Goal: Information Seeking & Learning: Learn about a topic

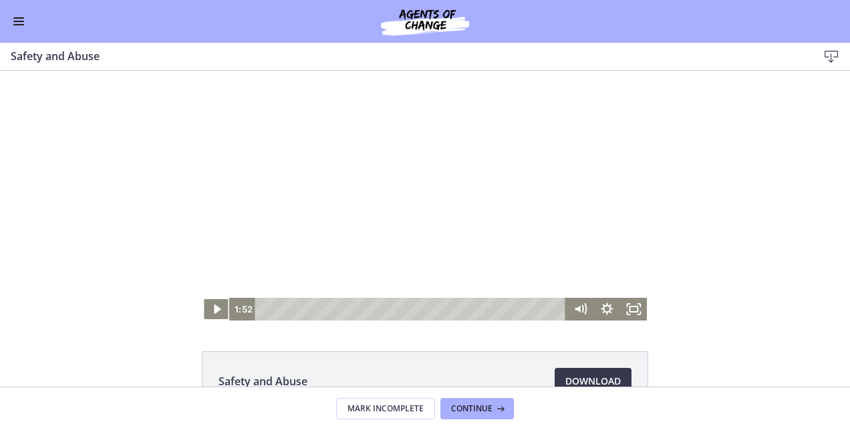
scroll to position [162, 0]
click at [208, 311] on icon "Play Video" at bounding box center [217, 309] width 27 height 23
click at [207, 307] on icon "Pause" at bounding box center [216, 309] width 27 height 23
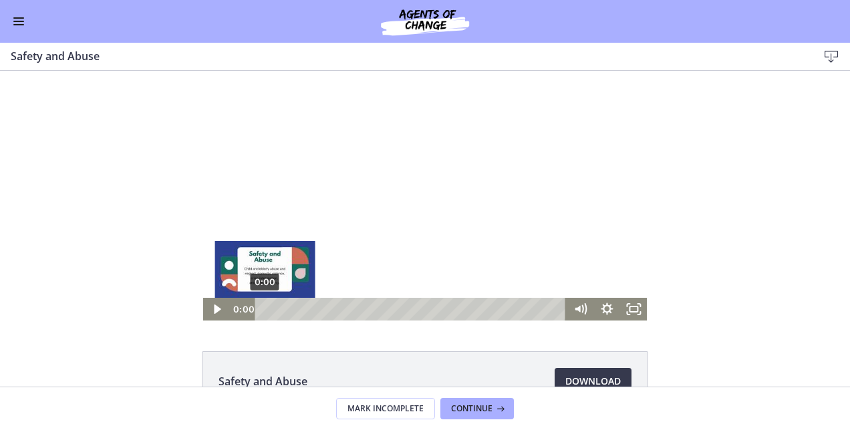
click at [265, 309] on div "0:00" at bounding box center [412, 309] width 295 height 23
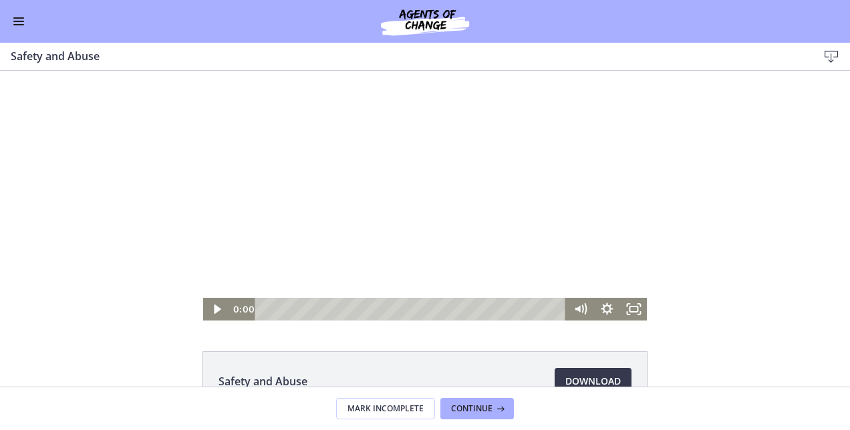
click at [10, 19] on div "Go to Dashboard" at bounding box center [425, 21] width 850 height 43
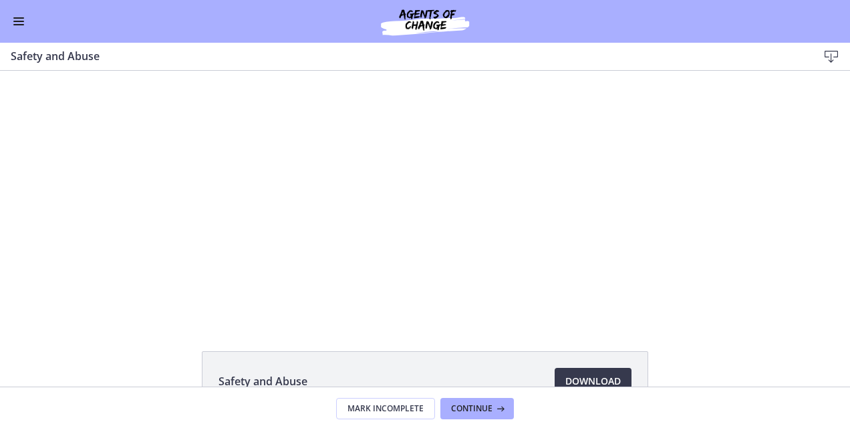
click at [16, 21] on span "Enable menu" at bounding box center [18, 21] width 11 height 1
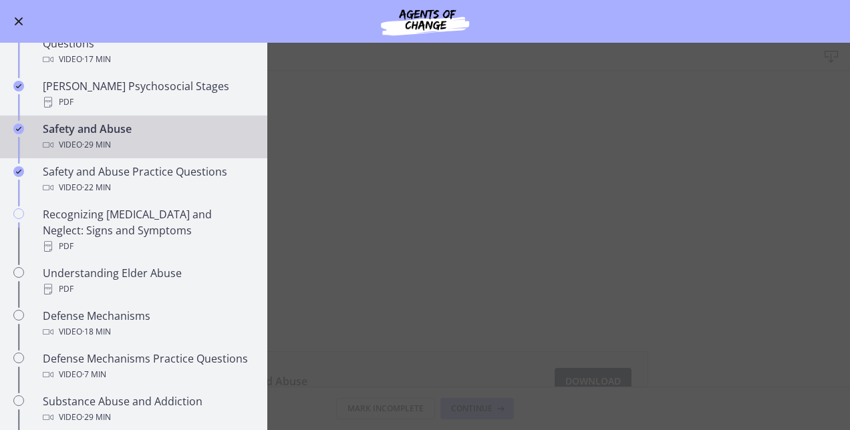
scroll to position [461, 0]
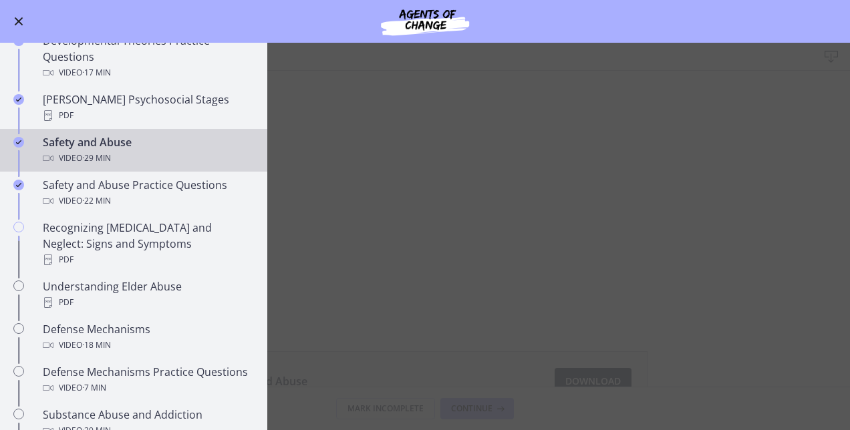
click at [139, 134] on div "Safety and Abuse Video · 29 min" at bounding box center [147, 150] width 208 height 32
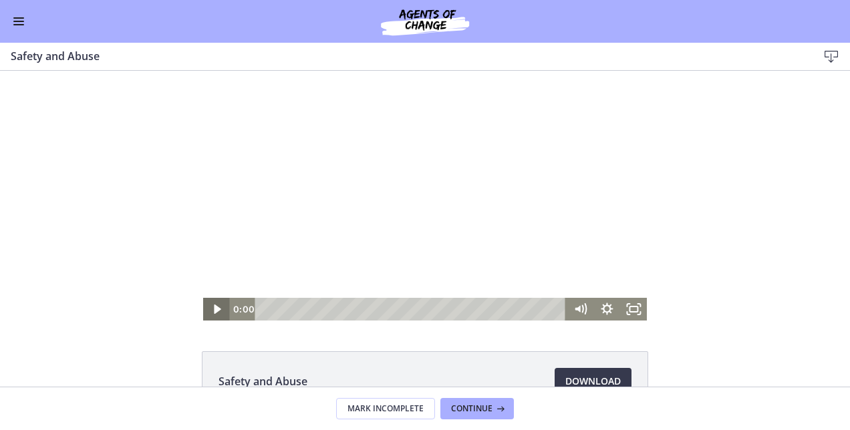
click at [211, 303] on icon "Play Video" at bounding box center [217, 309] width 27 height 23
click at [210, 315] on icon "Pause" at bounding box center [216, 309] width 32 height 27
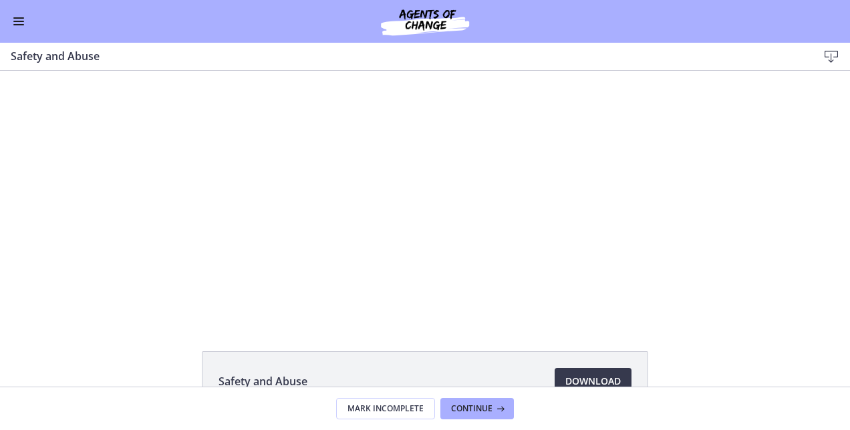
click at [203, 298] on button "Play Video" at bounding box center [216, 309] width 27 height 23
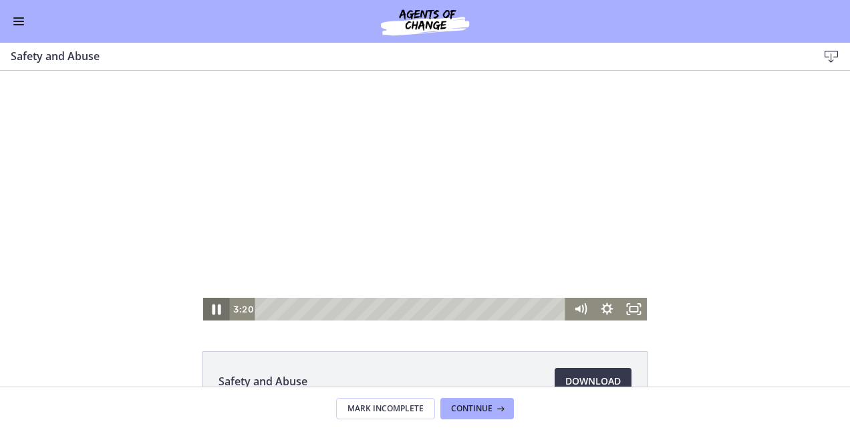
click at [207, 303] on icon "Pause" at bounding box center [216, 309] width 32 height 27
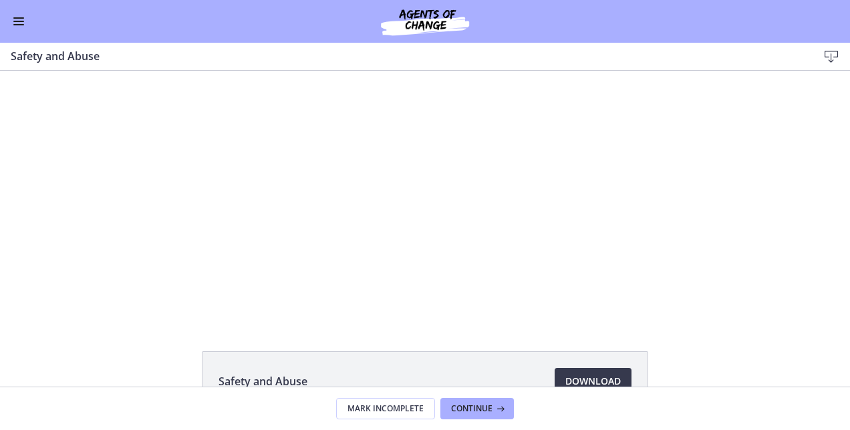
click at [203, 298] on button "Play Video" at bounding box center [216, 309] width 27 height 23
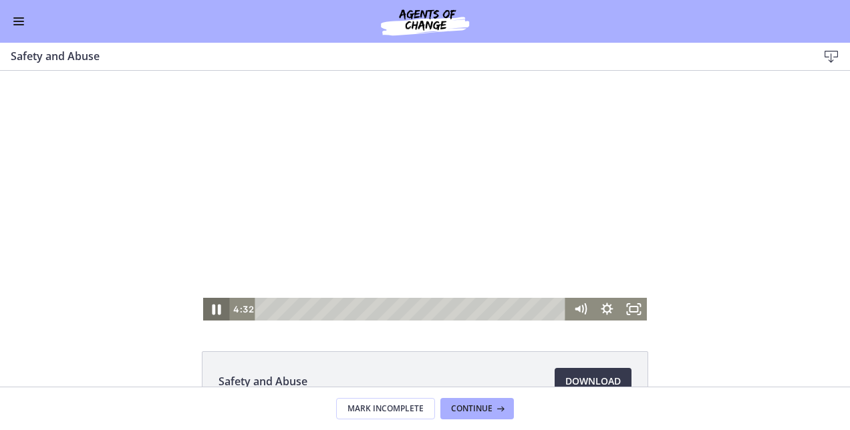
click at [207, 311] on icon "Pause" at bounding box center [216, 309] width 32 height 27
click at [205, 303] on icon "Play Video" at bounding box center [217, 309] width 32 height 27
click at [206, 302] on icon "Pause" at bounding box center [216, 309] width 32 height 27
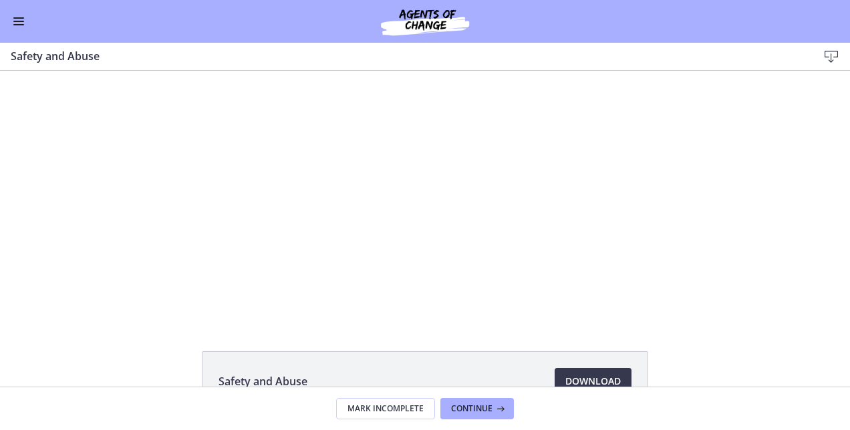
click at [203, 298] on button "Play Video" at bounding box center [216, 309] width 27 height 23
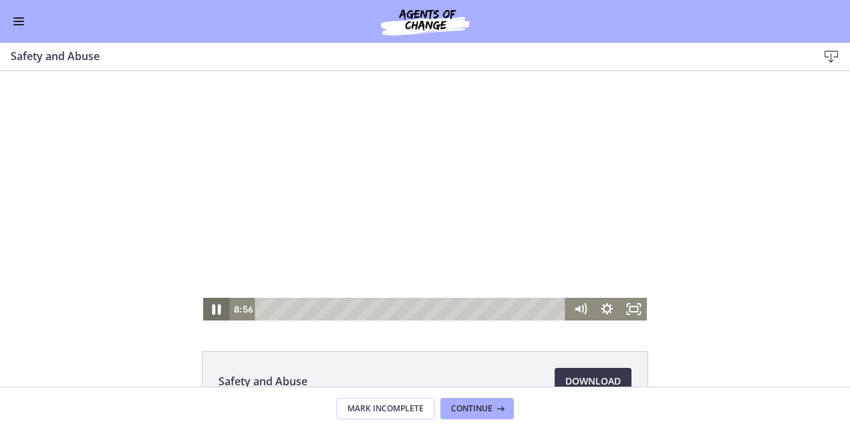
click at [207, 310] on icon "Pause" at bounding box center [216, 309] width 32 height 27
click at [207, 310] on icon "Play Video" at bounding box center [217, 309] width 27 height 23
click at [206, 310] on icon "Pause" at bounding box center [216, 309] width 32 height 27
click at [206, 310] on icon "Play Video" at bounding box center [217, 309] width 27 height 23
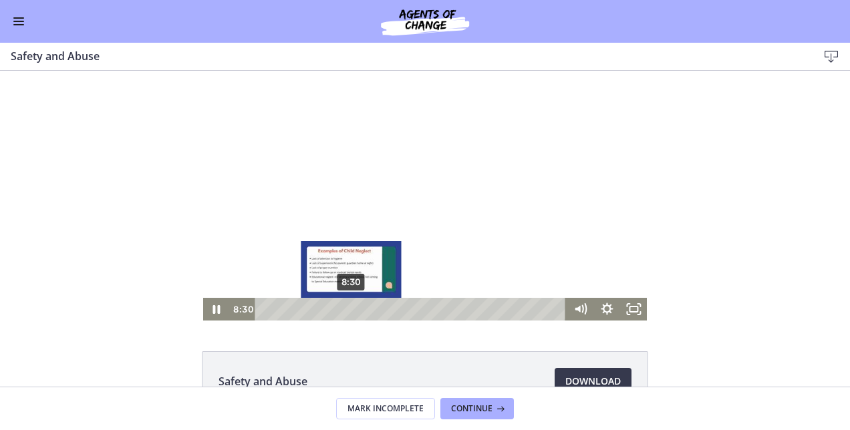
click at [346, 313] on div "8:30" at bounding box center [412, 309] width 295 height 23
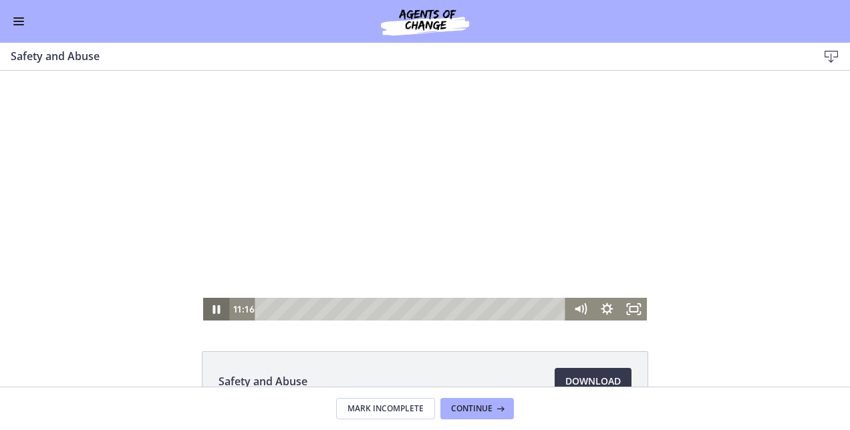
click at [216, 303] on icon "Pause" at bounding box center [216, 309] width 27 height 23
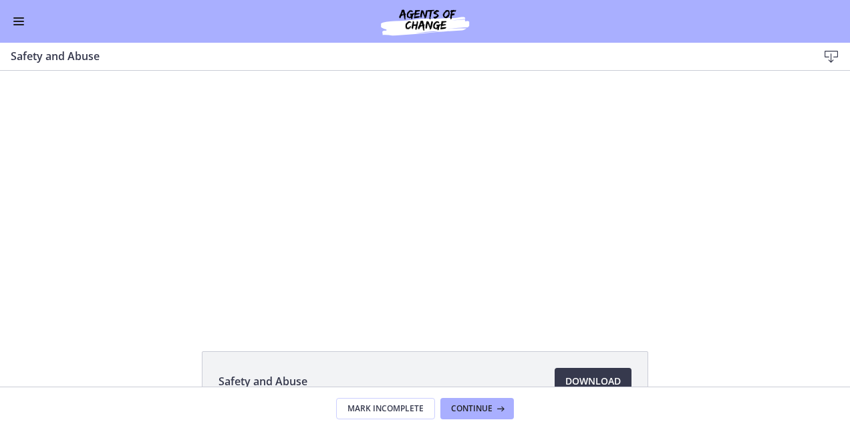
click at [203, 298] on button "Play Video" at bounding box center [216, 309] width 27 height 23
click at [203, 298] on button "Pause" at bounding box center [216, 309] width 27 height 23
click at [203, 298] on button "Play Video" at bounding box center [216, 309] width 27 height 23
click at [203, 298] on button "Pause" at bounding box center [216, 309] width 27 height 23
click at [203, 298] on button "Play Video" at bounding box center [216, 309] width 27 height 23
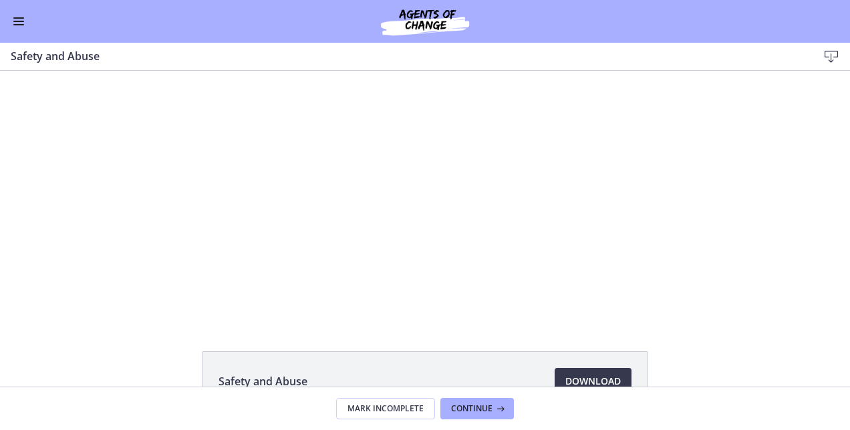
click at [203, 298] on button "Pause" at bounding box center [216, 309] width 27 height 23
click at [203, 298] on button "Play Video" at bounding box center [216, 309] width 27 height 23
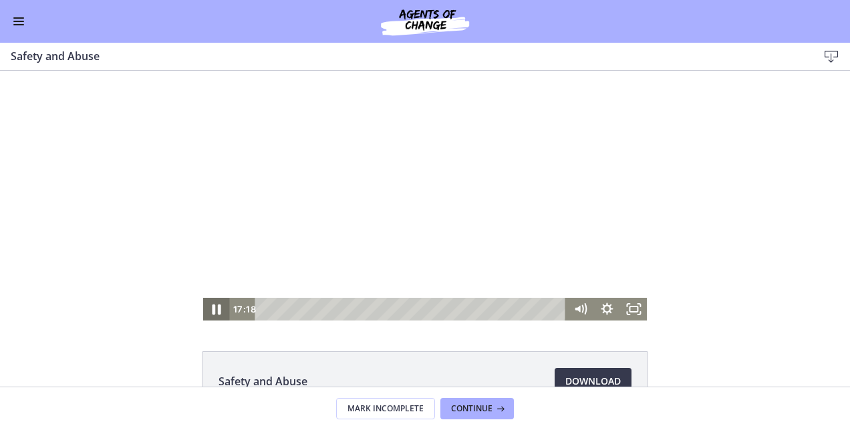
click at [212, 312] on icon "Pause" at bounding box center [216, 310] width 9 height 11
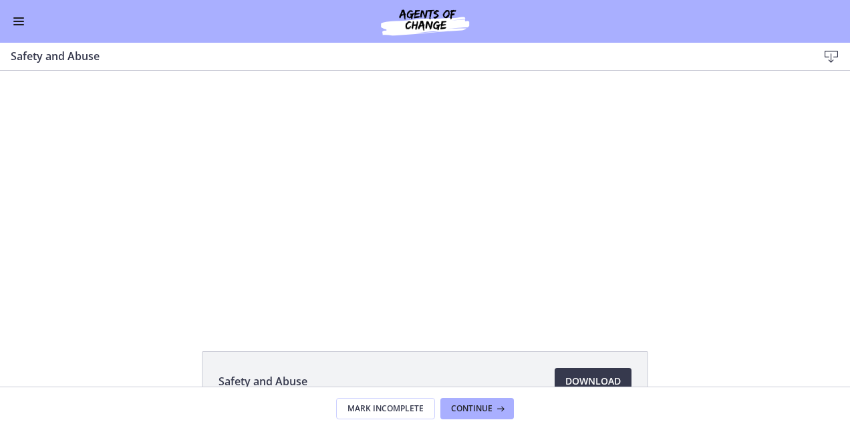
click at [203, 298] on button "Play Video" at bounding box center [216, 309] width 27 height 23
click at [203, 298] on button "Pause" at bounding box center [216, 309] width 27 height 23
click at [203, 298] on button "Play Video" at bounding box center [216, 309] width 27 height 23
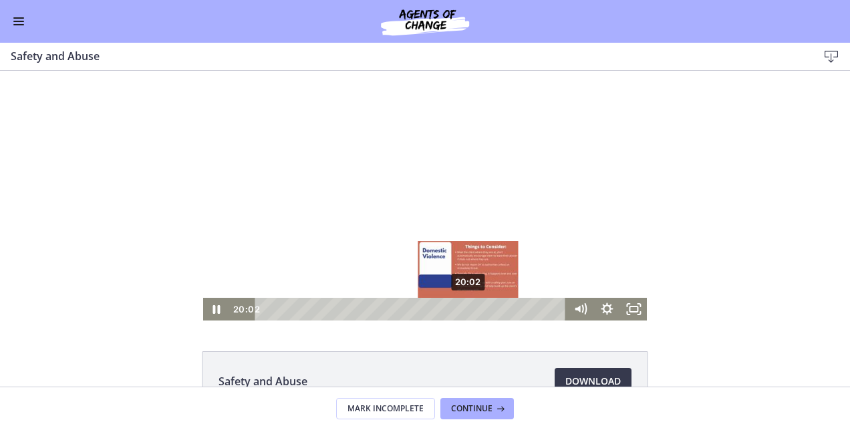
click at [464, 310] on div "20:02" at bounding box center [412, 309] width 295 height 23
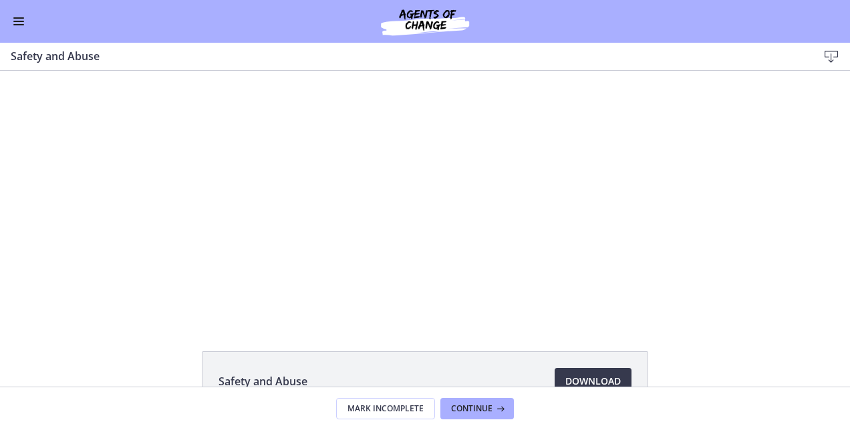
click at [0, 216] on html "Click for sound @keyframes VOLUME_SMALL_WAVE_FLASH { 0% { opacity: 0; } 33% { o…" at bounding box center [425, 196] width 850 height 250
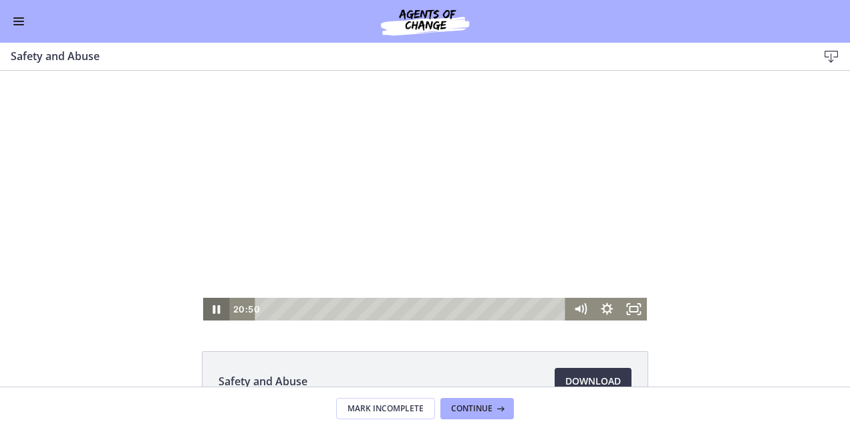
click at [206, 303] on icon "Pause" at bounding box center [216, 309] width 27 height 23
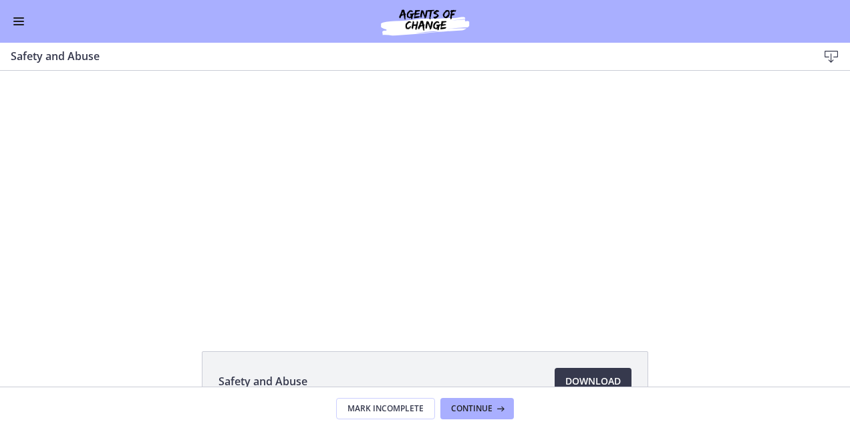
click at [203, 298] on button "Play Video" at bounding box center [216, 309] width 27 height 23
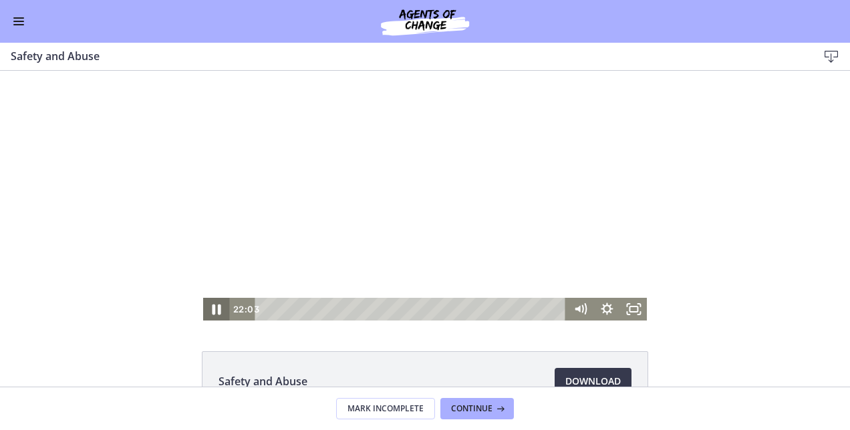
click at [208, 303] on icon "Pause" at bounding box center [216, 309] width 32 height 27
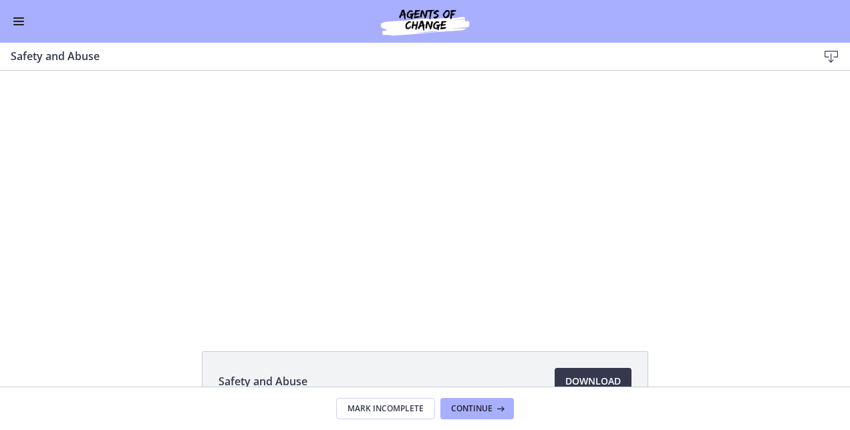
click at [203, 298] on button "Play Video" at bounding box center [216, 309] width 27 height 23
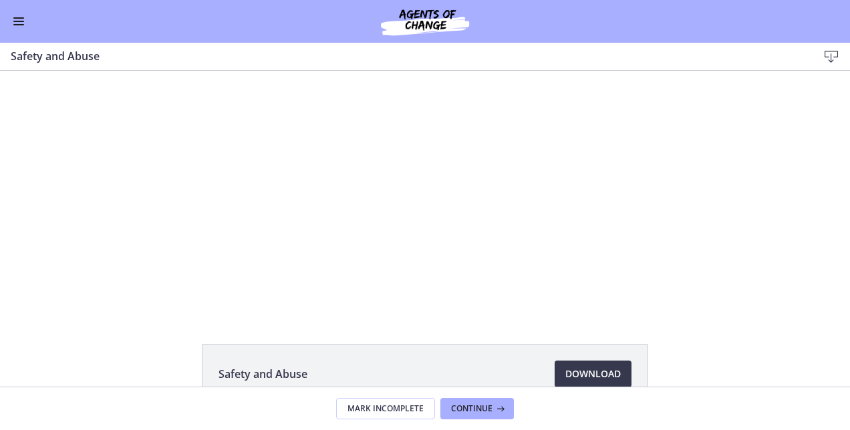
scroll to position [7, 0]
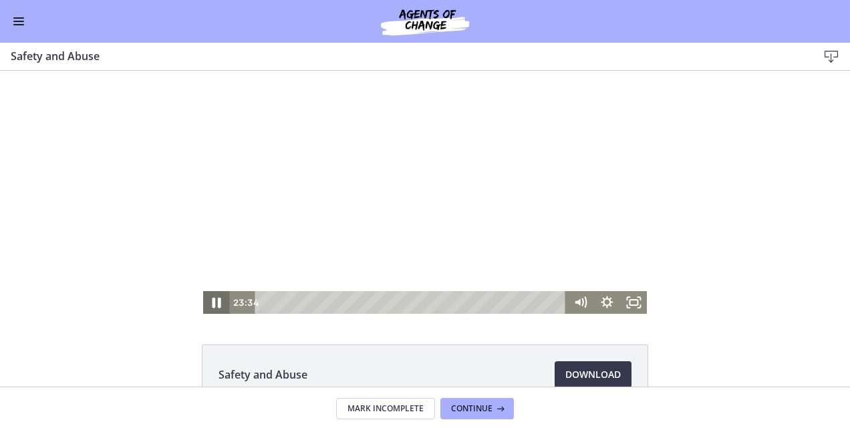
click at [211, 302] on icon "Pause" at bounding box center [216, 302] width 32 height 27
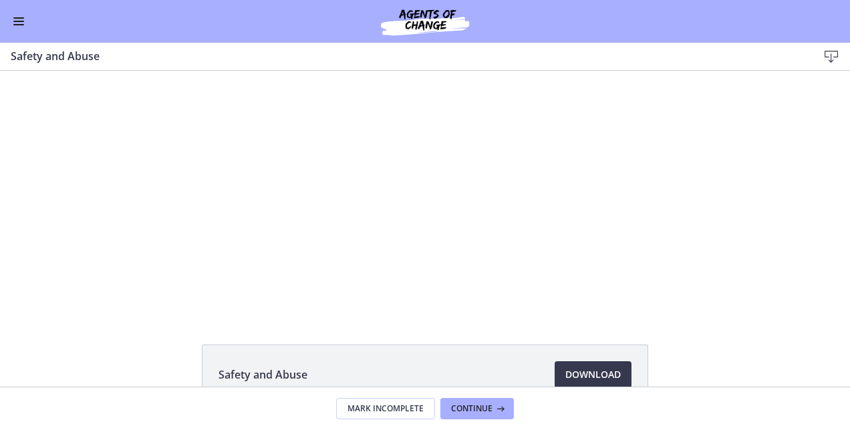
click at [203, 291] on button "Play Video" at bounding box center [216, 302] width 27 height 23
click at [203, 291] on button "Pause" at bounding box center [216, 302] width 27 height 23
click at [19, 15] on button "Enable menu" at bounding box center [19, 21] width 16 height 16
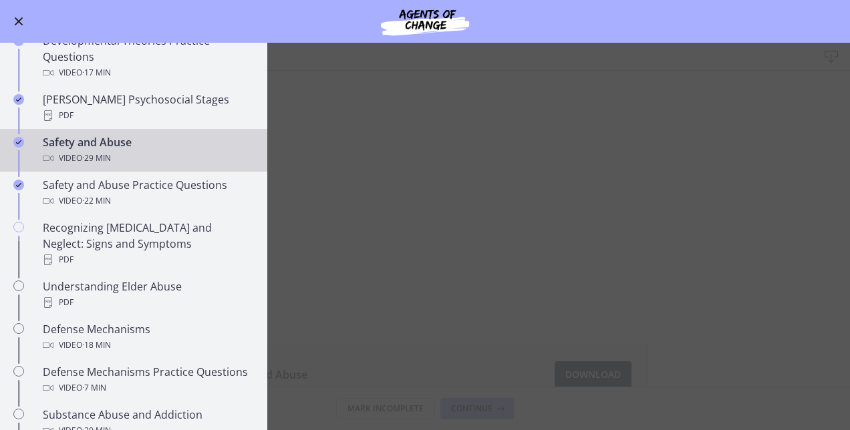
click at [23, 15] on button "Enable menu" at bounding box center [19, 21] width 16 height 16
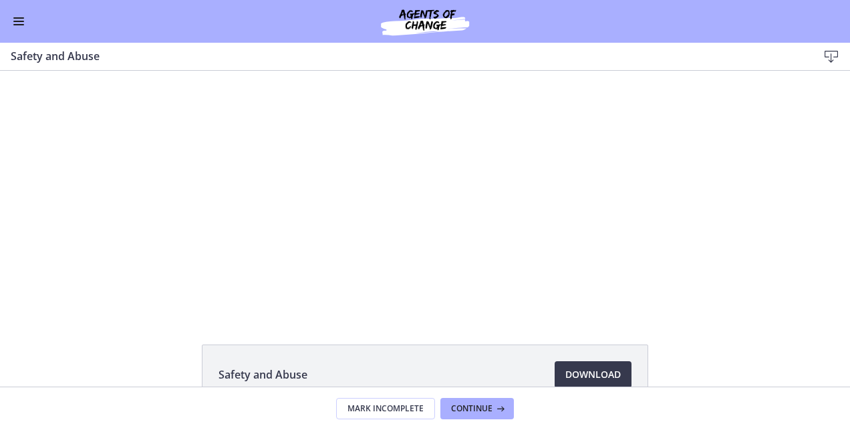
click at [11, 13] on button "Enable menu" at bounding box center [19, 21] width 16 height 16
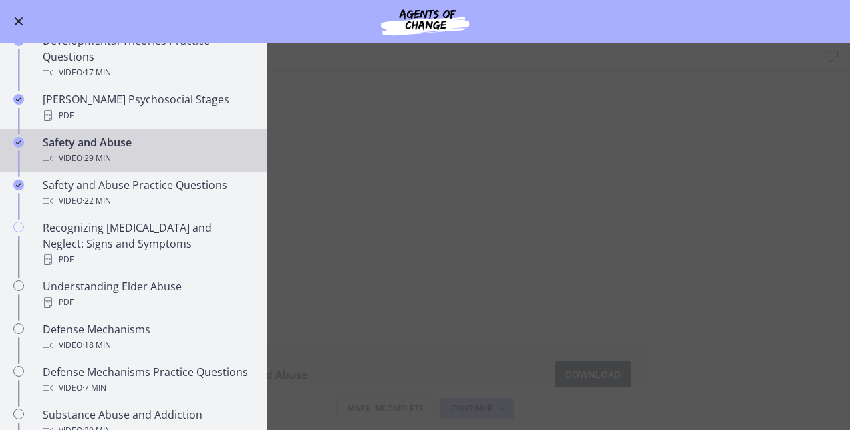
click at [360, 98] on main "Safety and Abuse Download Enable fullscreen Safety and Abuse Download Opens in …" at bounding box center [425, 237] width 850 height 388
click at [348, 277] on main "Safety and Abuse Download Enable fullscreen Safety and Abuse Download Opens in …" at bounding box center [425, 237] width 850 height 388
click at [315, 79] on main "Safety and Abuse Download Enable fullscreen Safety and Abuse Download Opens in …" at bounding box center [425, 237] width 850 height 388
click at [16, 25] on button "Enable menu" at bounding box center [19, 21] width 16 height 16
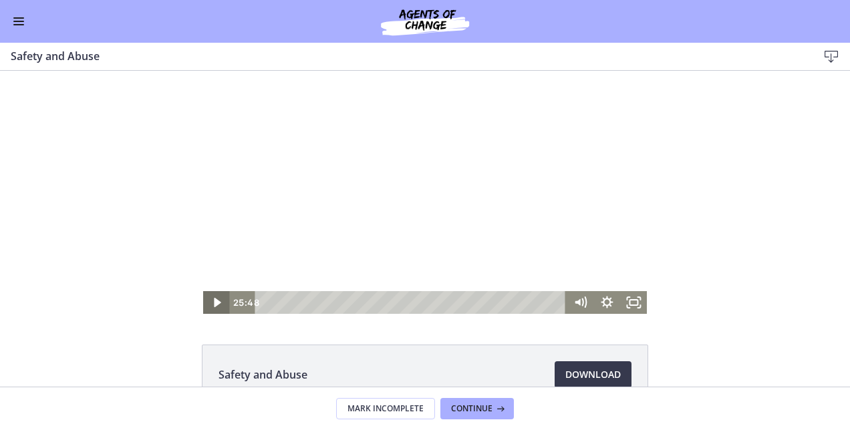
click at [207, 306] on icon "Play Video" at bounding box center [217, 302] width 27 height 23
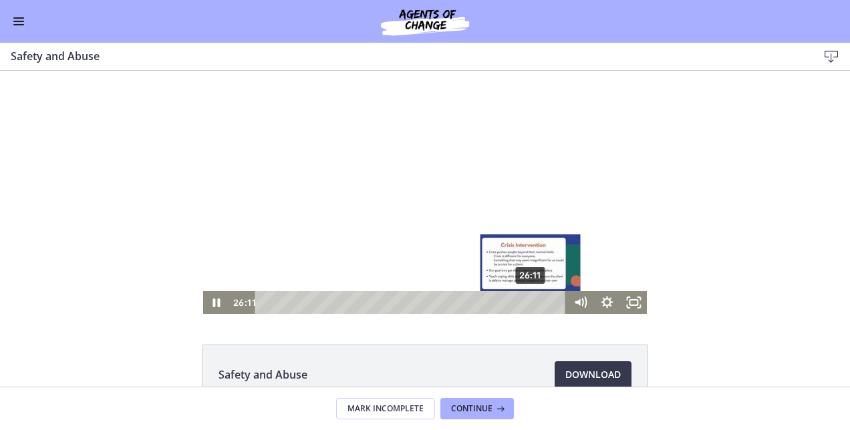
click at [526, 301] on div "26:11" at bounding box center [412, 302] width 295 height 23
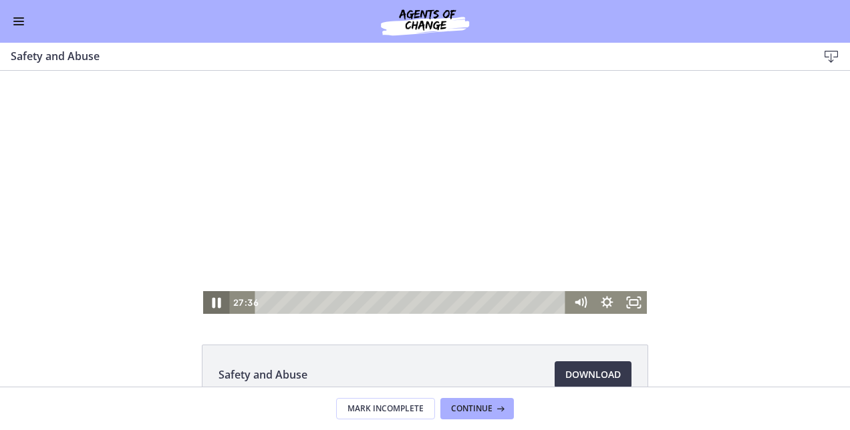
click at [212, 299] on icon "Pause" at bounding box center [216, 303] width 9 height 11
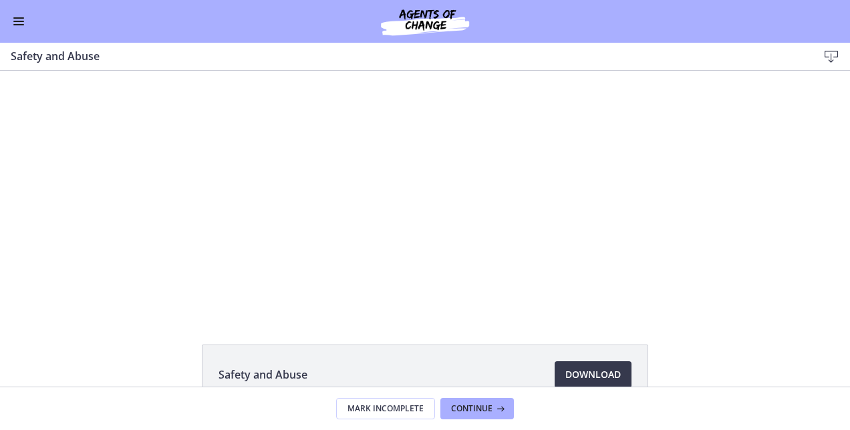
click at [203, 291] on button "Play Video" at bounding box center [216, 302] width 27 height 23
click at [203, 291] on button "Pause" at bounding box center [216, 302] width 27 height 23
click at [203, 291] on button "Play Video" at bounding box center [216, 302] width 27 height 23
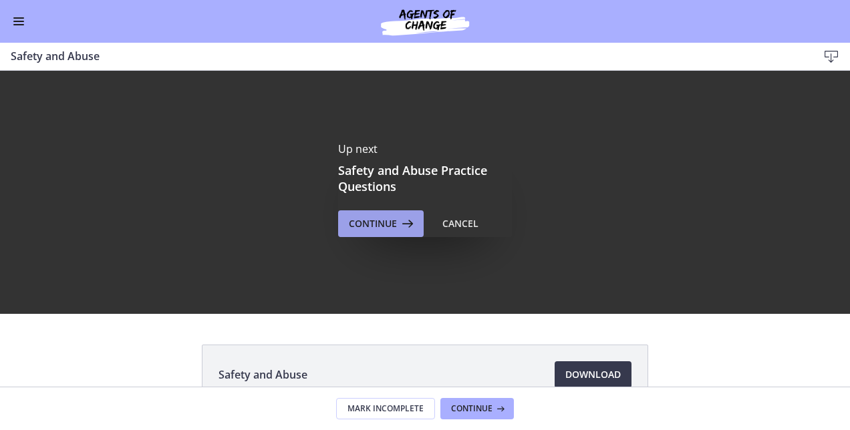
click at [372, 234] on button "Continue" at bounding box center [381, 223] width 86 height 27
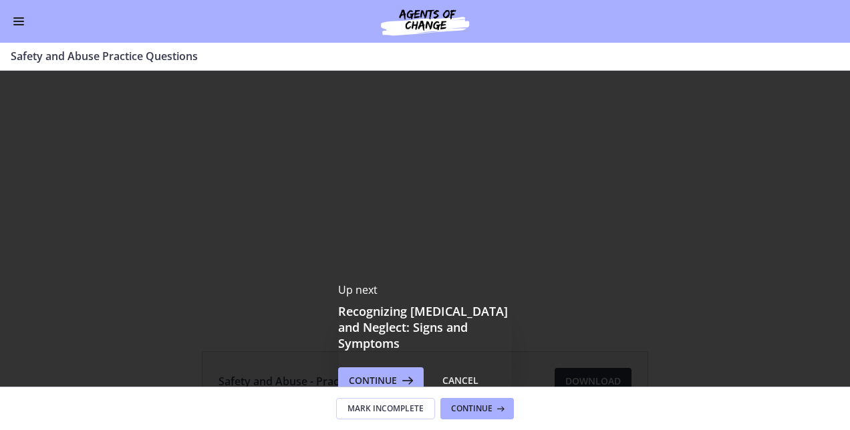
scroll to position [460, 0]
click at [359, 373] on span "Continue" at bounding box center [373, 381] width 48 height 16
